Goal: Task Accomplishment & Management: Complete application form

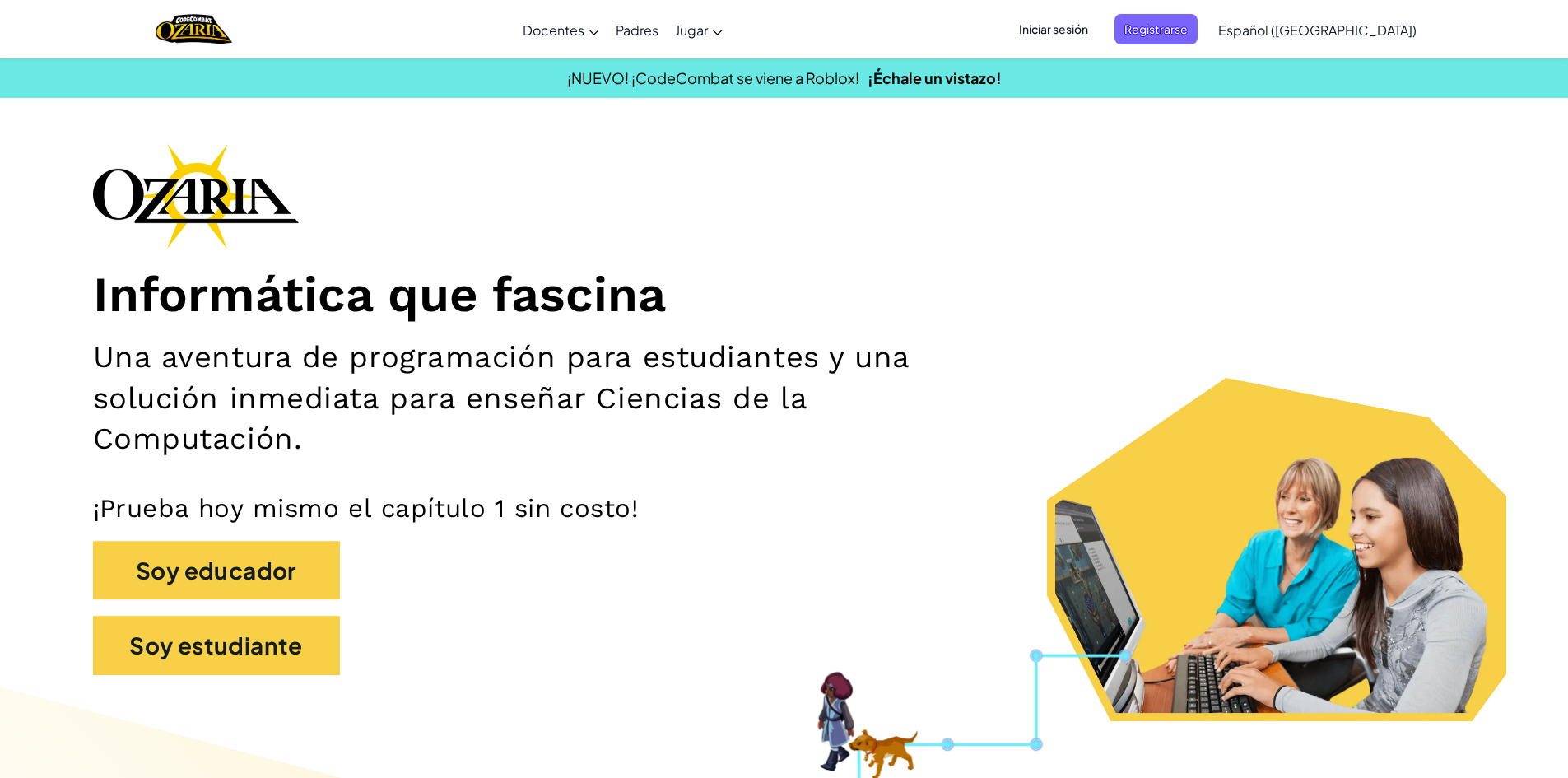
click at [1097, 17] on span "Iniciar sesión" at bounding box center [1054, 29] width 89 height 30
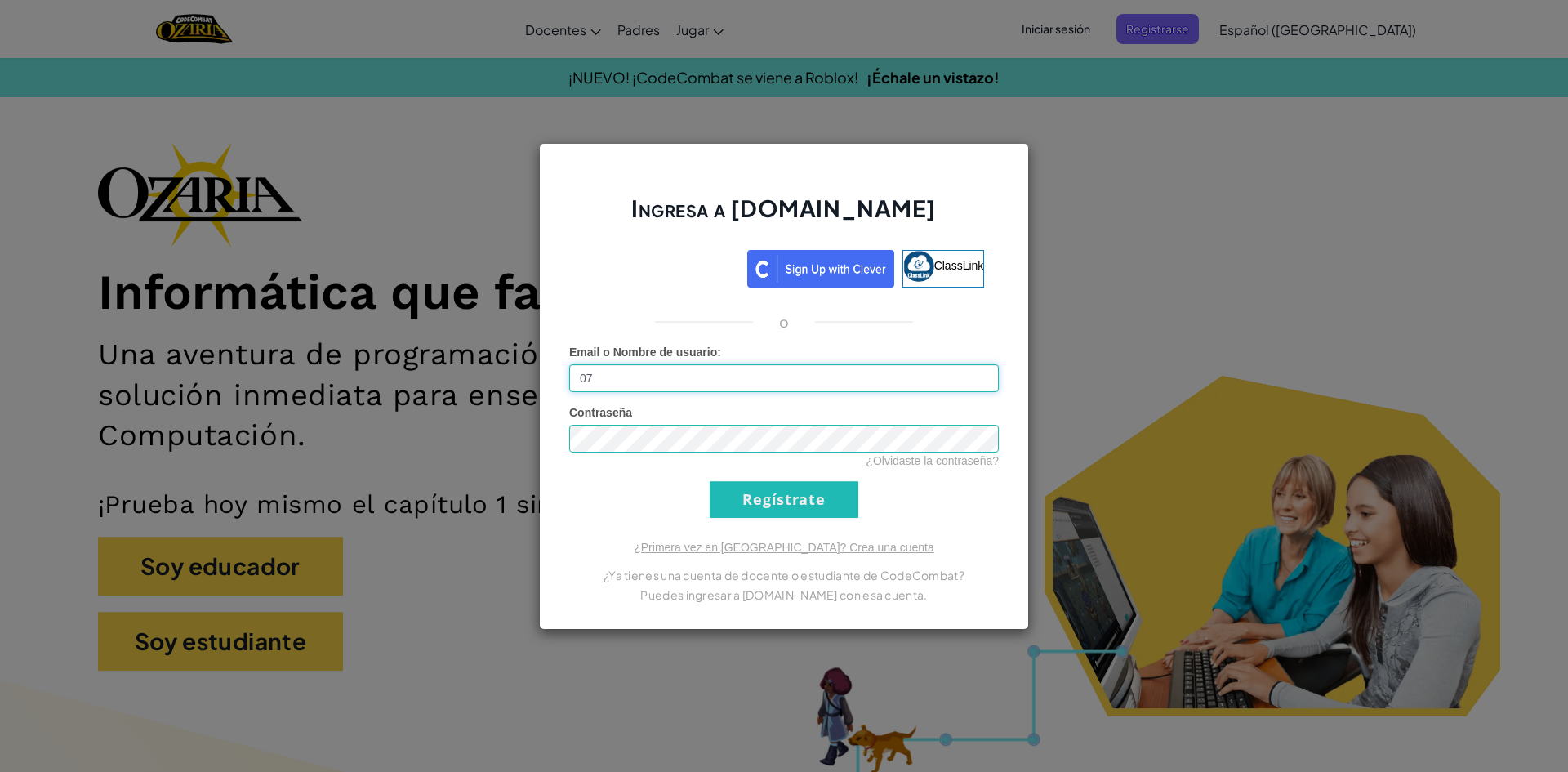
type input "0"
drag, startPoint x: 718, startPoint y: 379, endPoint x: 655, endPoint y: 372, distance: 63.4
click at [655, 372] on input "[EMAIL_ADDRESS][DOMAIN_NAME]" at bounding box center [784, 377] width 430 height 27
type input "[EMAIL_ADDRESS][DOMAIN_NAME]"
click at [709, 481] on input "Regístrate" at bounding box center [784, 500] width 149 height 37
